Goal: Information Seeking & Learning: Learn about a topic

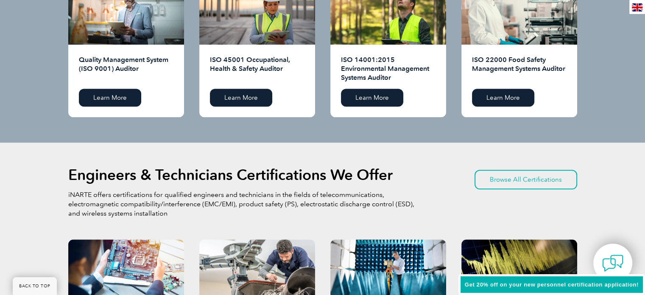
scroll to position [1060, 0]
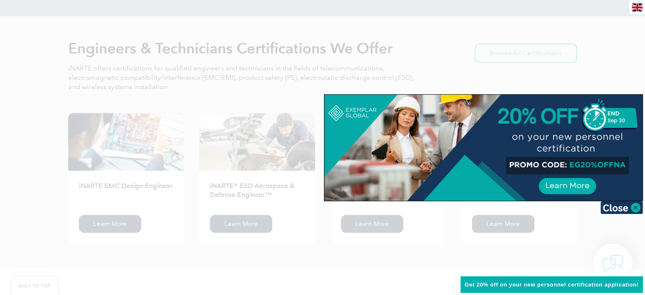
click at [9, 64] on div at bounding box center [322, 147] width 645 height 295
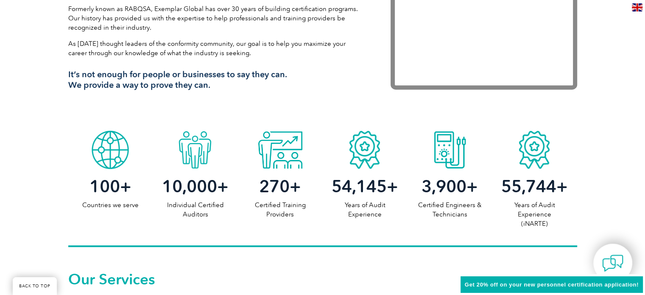
scroll to position [0, 0]
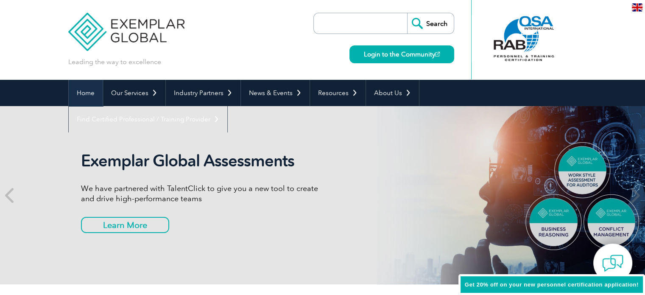
click at [86, 91] on link "Home" at bounding box center [86, 93] width 34 height 26
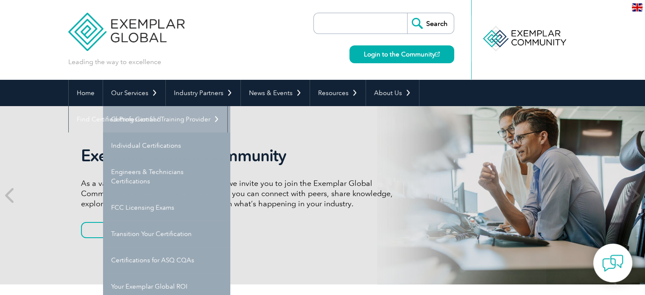
click at [128, 117] on link "Getting Certified" at bounding box center [166, 119] width 127 height 26
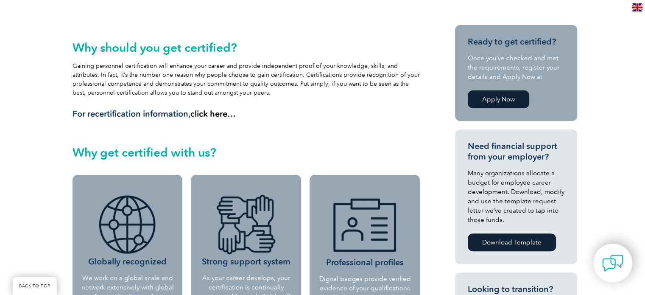
scroll to position [360, 0]
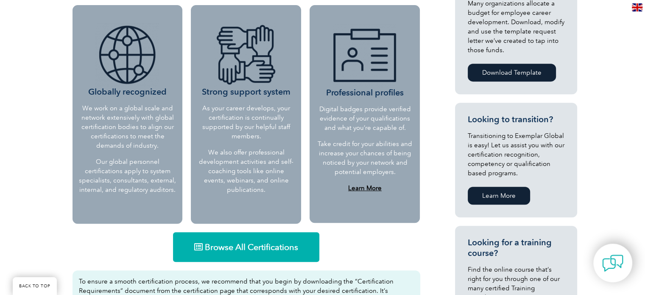
click at [205, 248] on span "Browse All Certifications" at bounding box center [251, 247] width 93 height 8
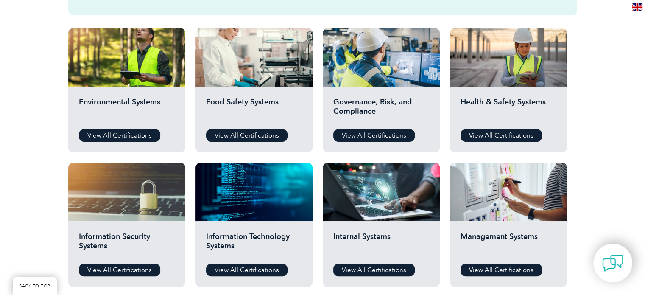
scroll to position [297, 0]
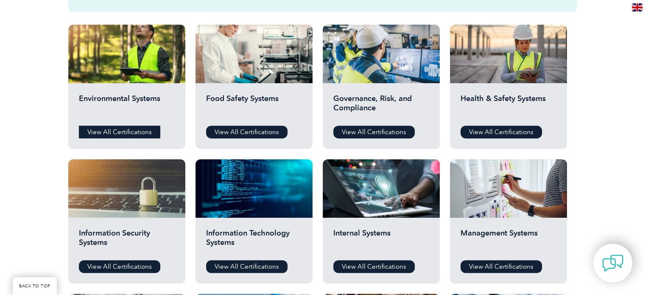
click at [100, 132] on link "View All Certifications" at bounding box center [119, 131] width 81 height 13
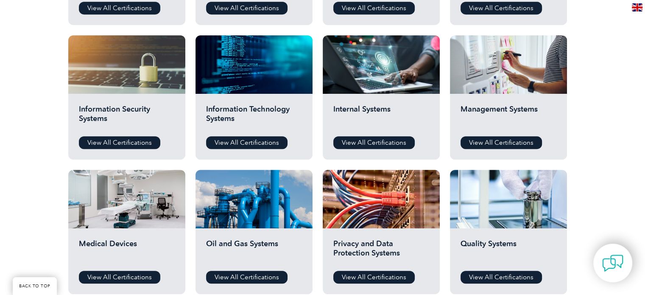
scroll to position [424, 0]
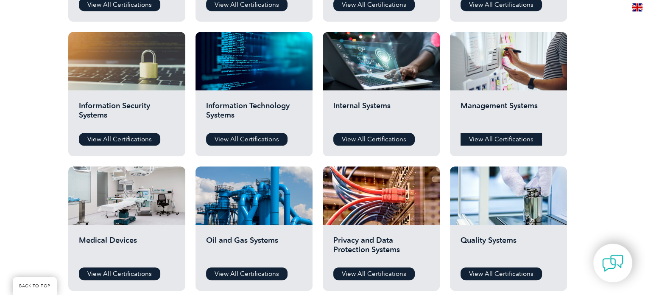
click at [503, 137] on link "View All Certifications" at bounding box center [500, 139] width 81 height 13
click at [492, 141] on link "View All Certifications" at bounding box center [500, 139] width 81 height 13
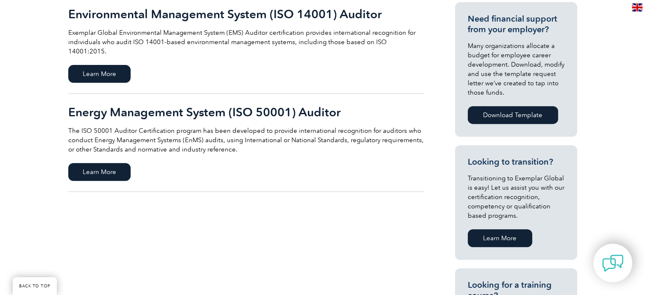
scroll to position [382, 0]
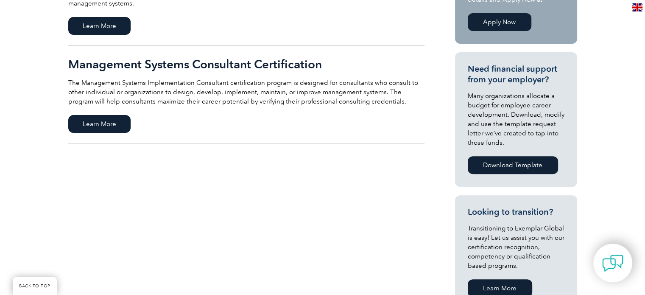
scroll to position [339, 0]
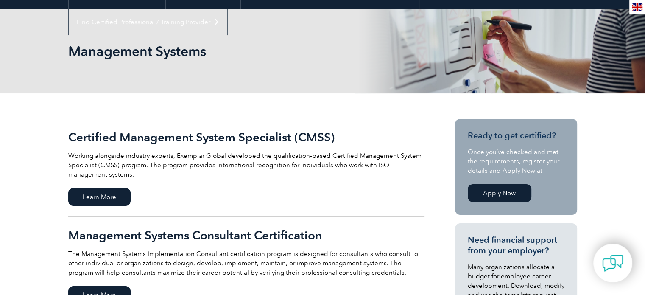
scroll to position [127, 0]
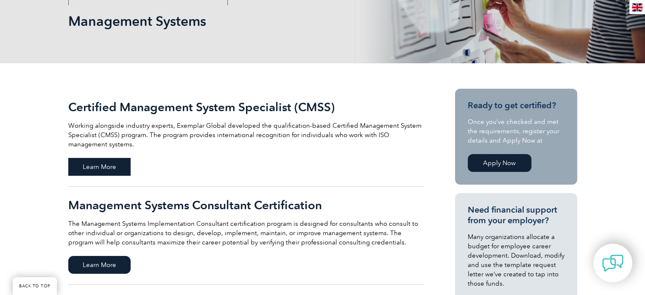
click at [93, 167] on span "Learn More" at bounding box center [99, 167] width 62 height 18
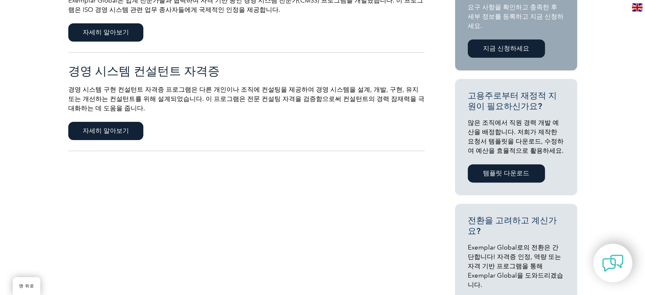
scroll to position [251, 0]
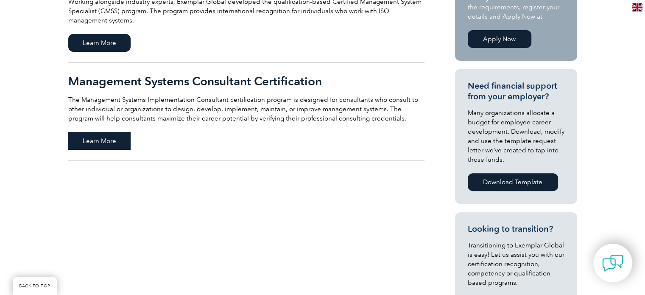
click at [94, 138] on span "Learn More" at bounding box center [99, 141] width 62 height 18
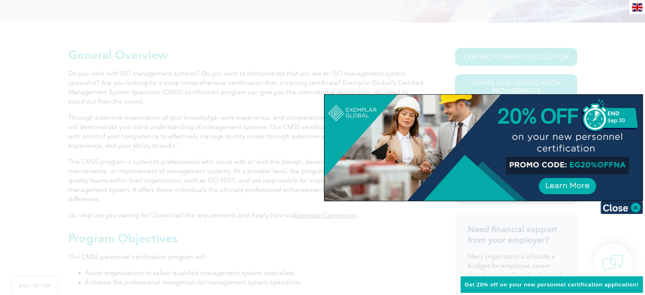
scroll to position [198, 0]
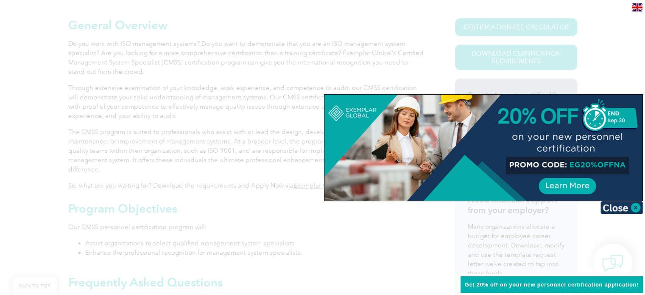
click at [614, 206] on img at bounding box center [621, 207] width 42 height 13
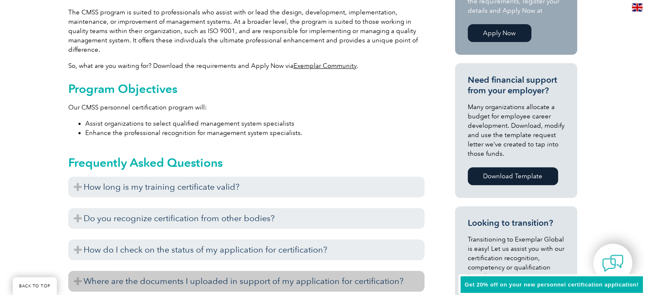
scroll to position [155, 0]
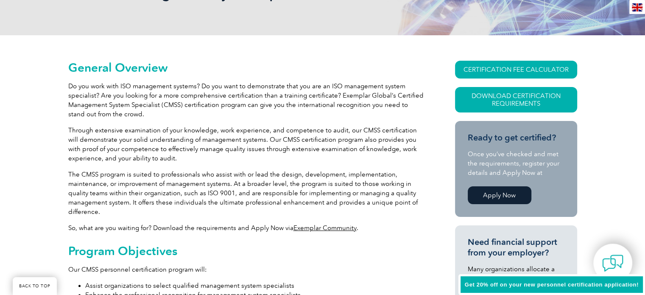
drag, startPoint x: 273, startPoint y: 231, endPoint x: 278, endPoint y: 225, distance: 8.1
click at [273, 231] on p "So, what are you waiting for? Download the requirements and Apply Now via Exemp…" at bounding box center [246, 227] width 356 height 9
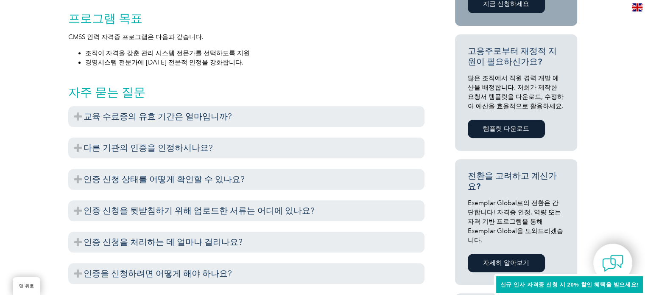
scroll to position [367, 0]
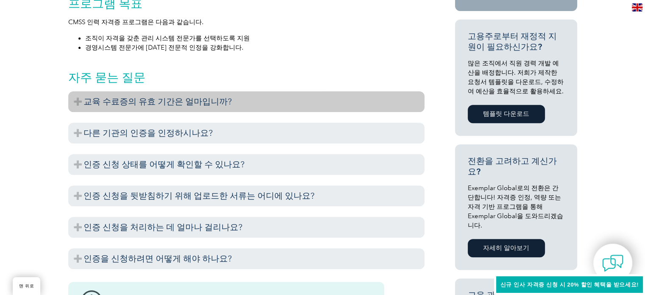
click at [167, 102] on font "교육 수료증의 유효 기간은 얼마입니까?" at bounding box center [158, 101] width 148 height 10
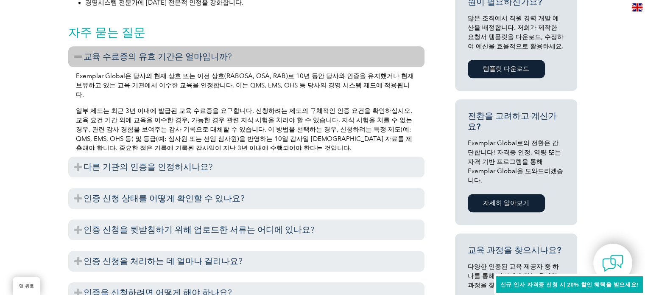
scroll to position [452, 0]
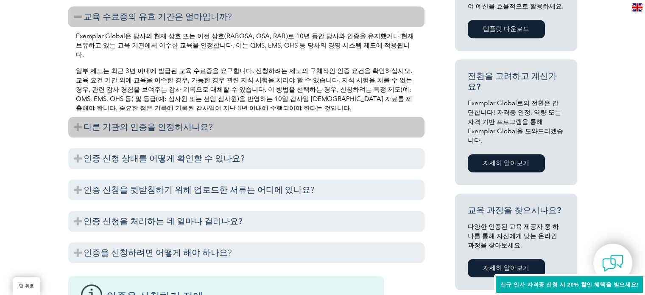
click at [153, 126] on font "다른 기관의 인증을 인정하시나요?" at bounding box center [148, 127] width 129 height 10
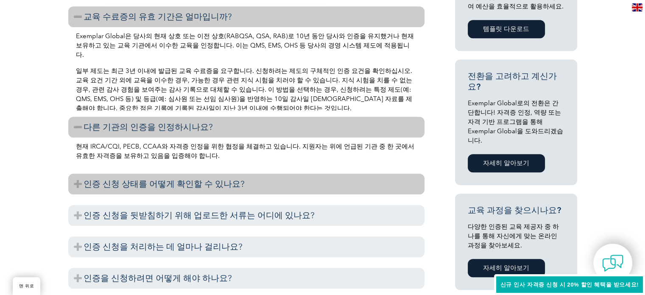
scroll to position [494, 0]
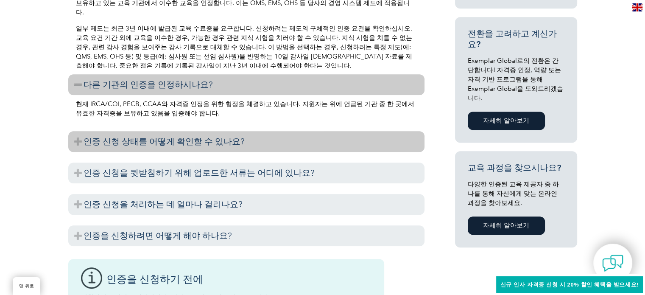
click at [149, 141] on font "인증 신청 상태를 어떻게 확인할 수 있나요?" at bounding box center [164, 141] width 161 height 10
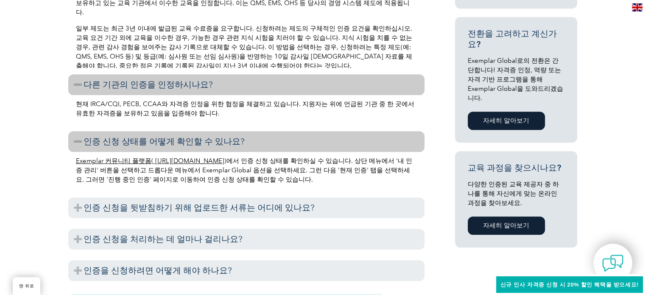
scroll to position [579, 0]
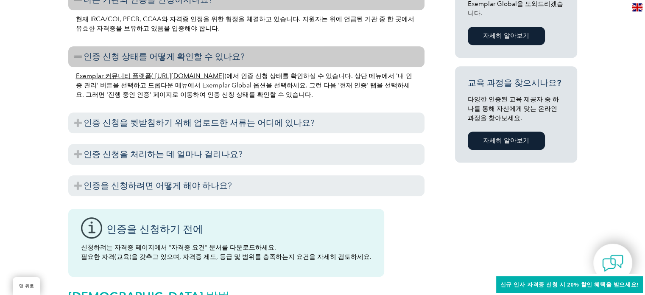
click at [170, 75] on font "Exemplar 커뮤니티 플랫폼( https://community.exemplarglobal.org/" at bounding box center [150, 76] width 148 height 8
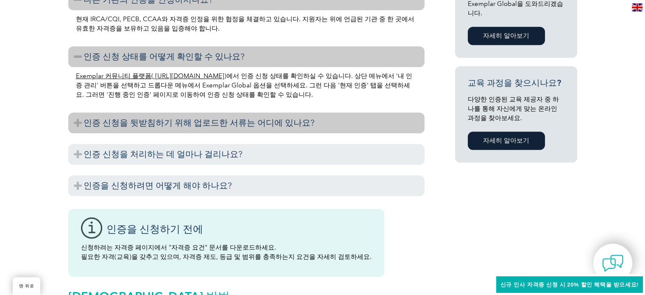
click at [230, 120] on font "인증 신청을 뒷받침하기 위해 업로드한 서류는 어디에 있나요?" at bounding box center [199, 122] width 231 height 10
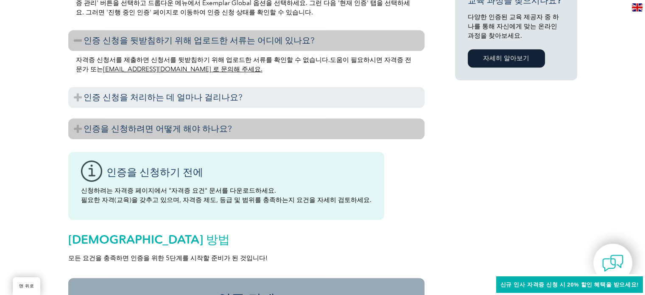
scroll to position [664, 0]
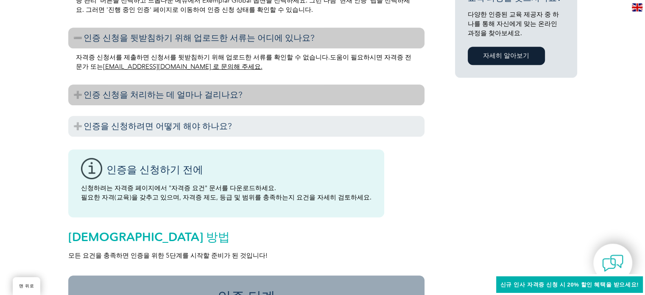
click at [239, 89] on h3 "인증 신청을 처리하는 데 얼마나 걸리나요?" at bounding box center [246, 94] width 356 height 21
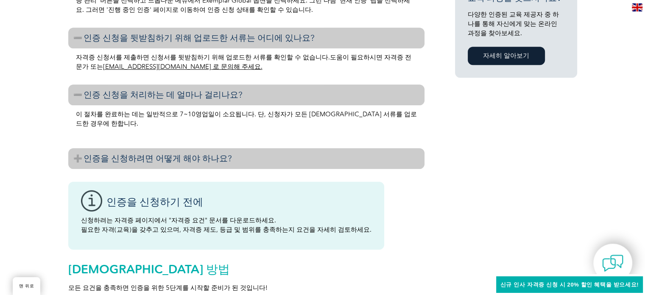
click at [244, 160] on h3 "인증을 신청하려면 어떻게 해야 하나요?" at bounding box center [246, 158] width 356 height 21
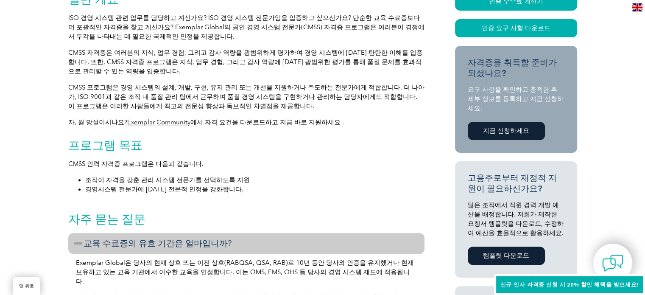
scroll to position [198, 0]
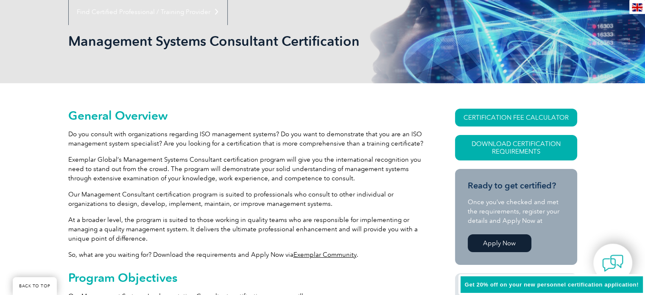
scroll to position [142, 0]
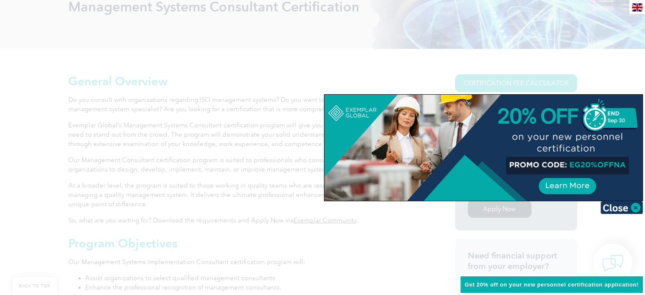
click at [636, 216] on div at bounding box center [322, 147] width 645 height 295
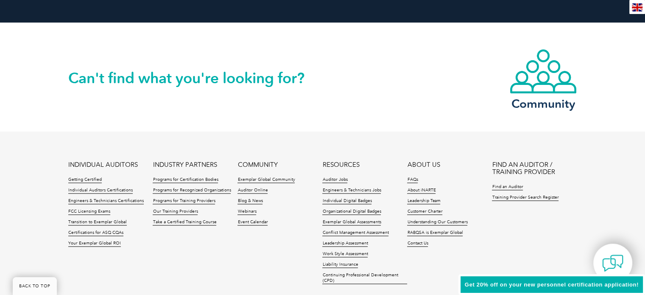
scroll to position [1117, 0]
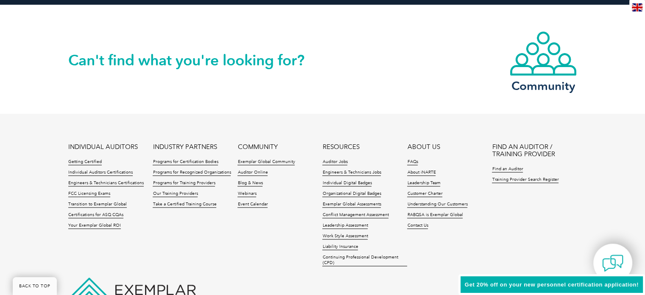
click at [482, 284] on span "Get 20% off on your new personnel certification application!" at bounding box center [552, 284] width 174 height 6
click at [476, 281] on span "Get 20% off on your new personnel certification application!" at bounding box center [552, 284] width 174 height 6
click at [601, 284] on span "Get 20% off on your new personnel certification application!" at bounding box center [552, 284] width 174 height 6
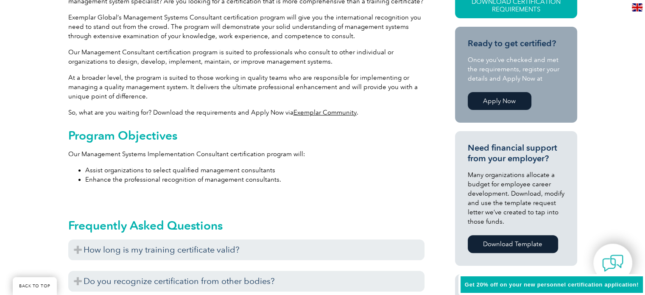
scroll to position [254, 0]
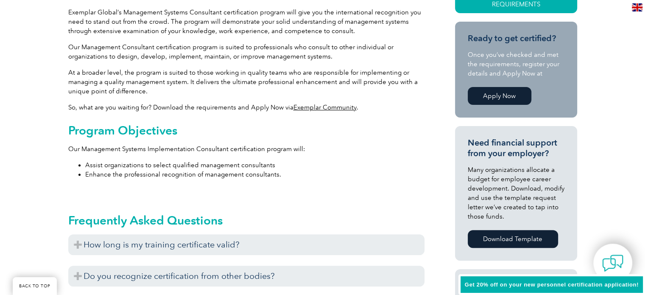
click at [506, 98] on link "Apply Now" at bounding box center [500, 96] width 64 height 18
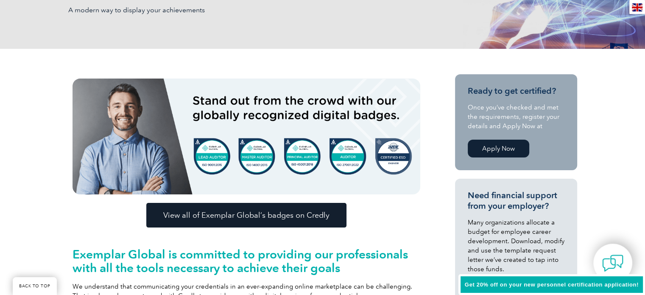
scroll to position [212, 0]
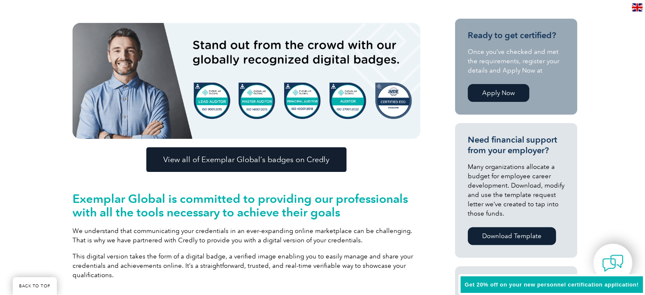
click at [319, 163] on span "View all of Exemplar Global’s badges on Credly" at bounding box center [246, 160] width 166 height 8
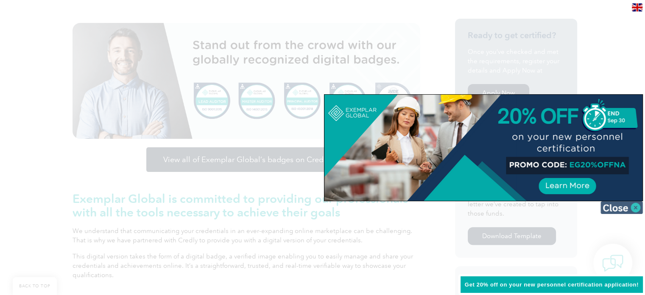
click at [614, 204] on img at bounding box center [621, 207] width 42 height 13
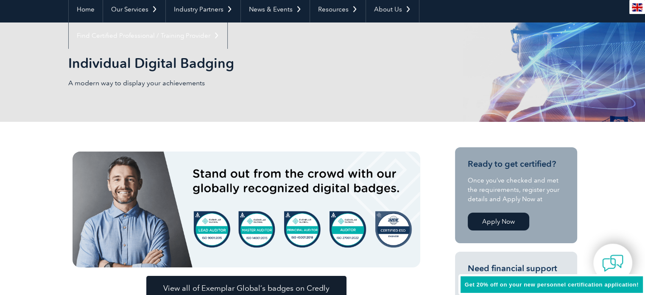
scroll to position [42, 0]
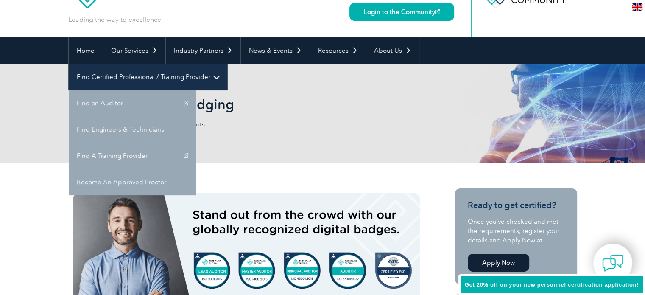
click at [227, 64] on link "Find Certified Professional / Training Provider" at bounding box center [148, 77] width 159 height 26
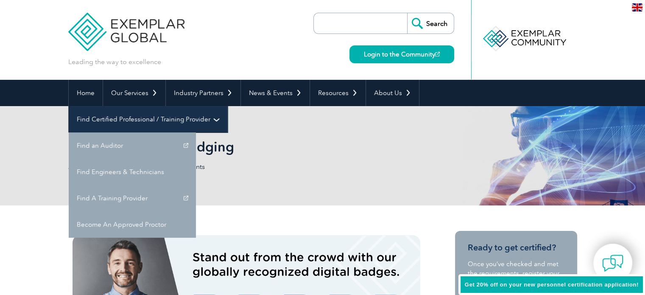
click at [227, 106] on link "Find Certified Professional / Training Provider" at bounding box center [148, 119] width 159 height 26
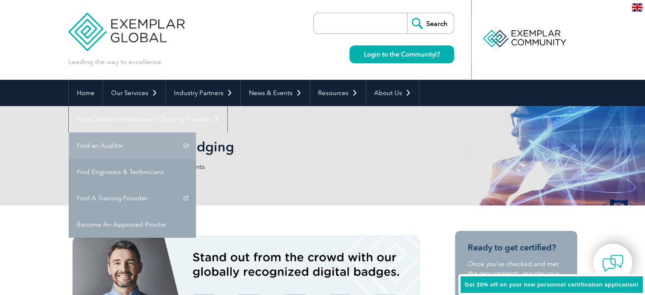
click at [196, 132] on link "Find an Auditor" at bounding box center [132, 145] width 127 height 26
